Goal: Information Seeking & Learning: Check status

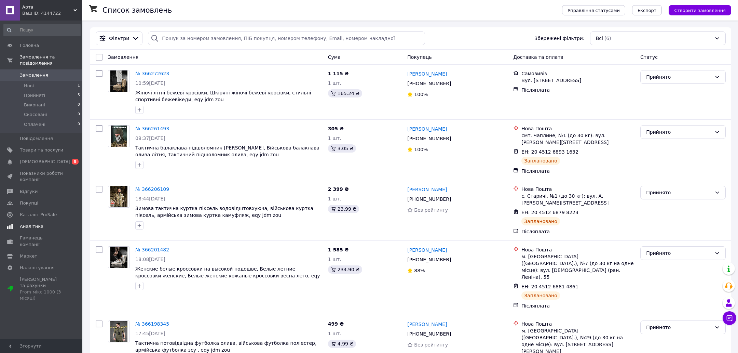
click at [53, 226] on span "Аналітика" at bounding box center [41, 226] width 43 height 6
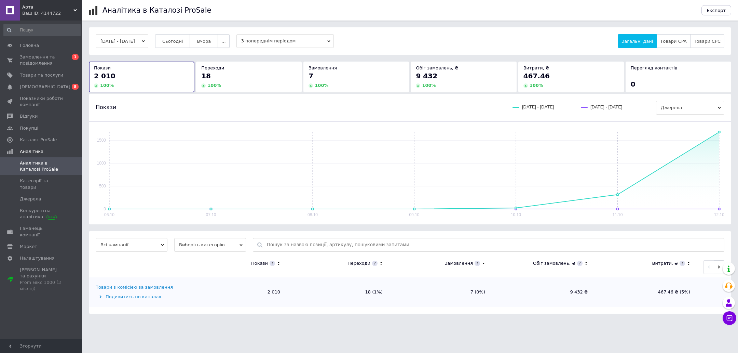
click at [229, 43] on button "..." at bounding box center [224, 41] width 12 height 14
click at [219, 95] on span "60 днів" at bounding box center [210, 94] width 17 height 5
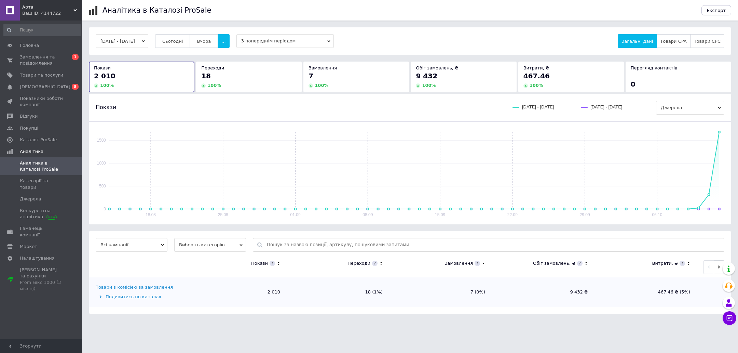
click at [217, 236] on div "Всі кампанії Виберіть категорію Покази Переходи Замовлення Обіг замовлень, ₴ Ви…" at bounding box center [410, 272] width 643 height 83
click at [217, 240] on span "Виберіть категорію" at bounding box center [210, 245] width 72 height 14
click at [211, 269] on li "Усі категорії" at bounding box center [210, 267] width 72 height 10
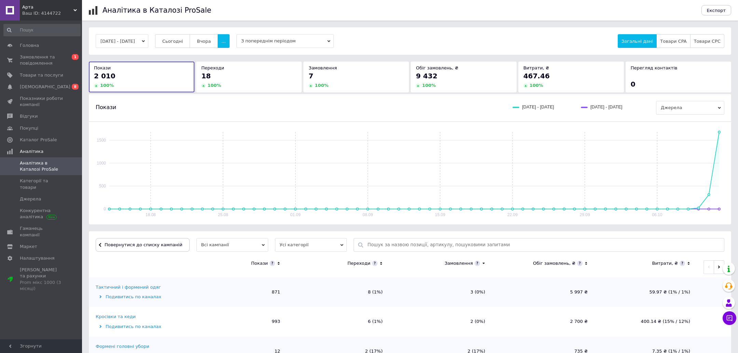
click at [279, 263] on icon at bounding box center [279, 263] width 4 height 6
click at [279, 263] on icon at bounding box center [279, 262] width 2 height 1
click at [71, 14] on div "Ваш ID: 4144722" at bounding box center [52, 13] width 60 height 6
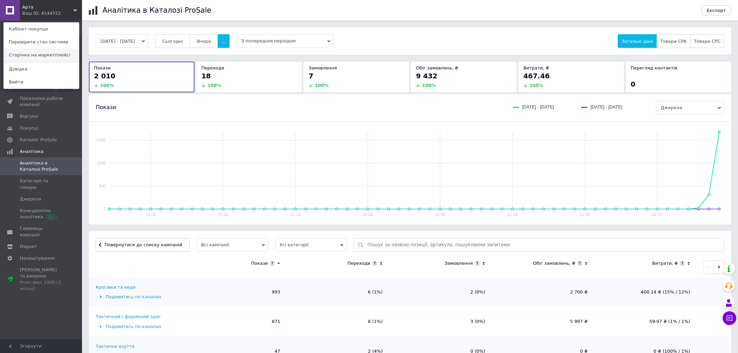
click at [56, 54] on link "Сторінка на маркетплейсі" at bounding box center [41, 55] width 75 height 13
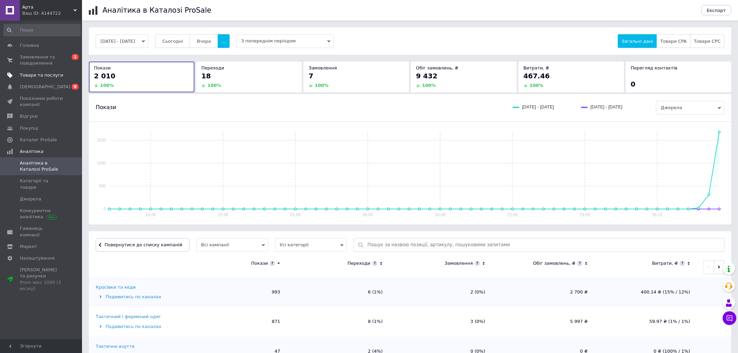
click at [61, 75] on span "Товари та послуги" at bounding box center [41, 75] width 43 height 6
